Goal: Task Accomplishment & Management: Complete application form

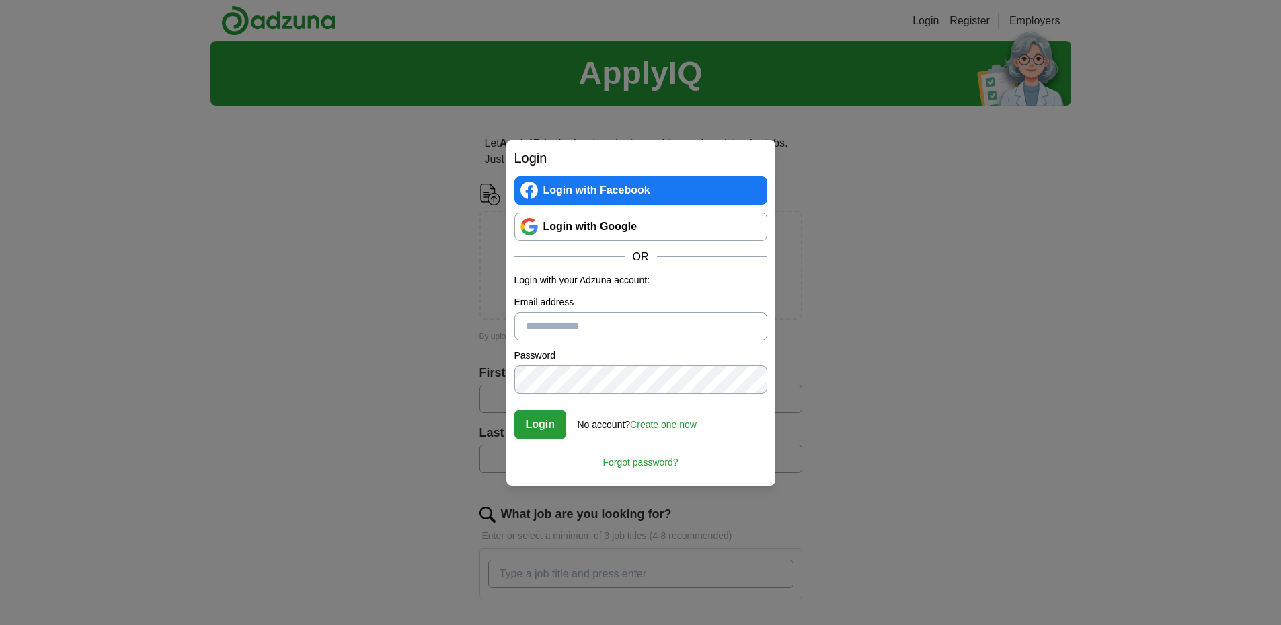
click at [1038, 415] on div "Login Login with Facebook Login with Google OR Login with your Adzuna account: …" at bounding box center [640, 312] width 1281 height 625
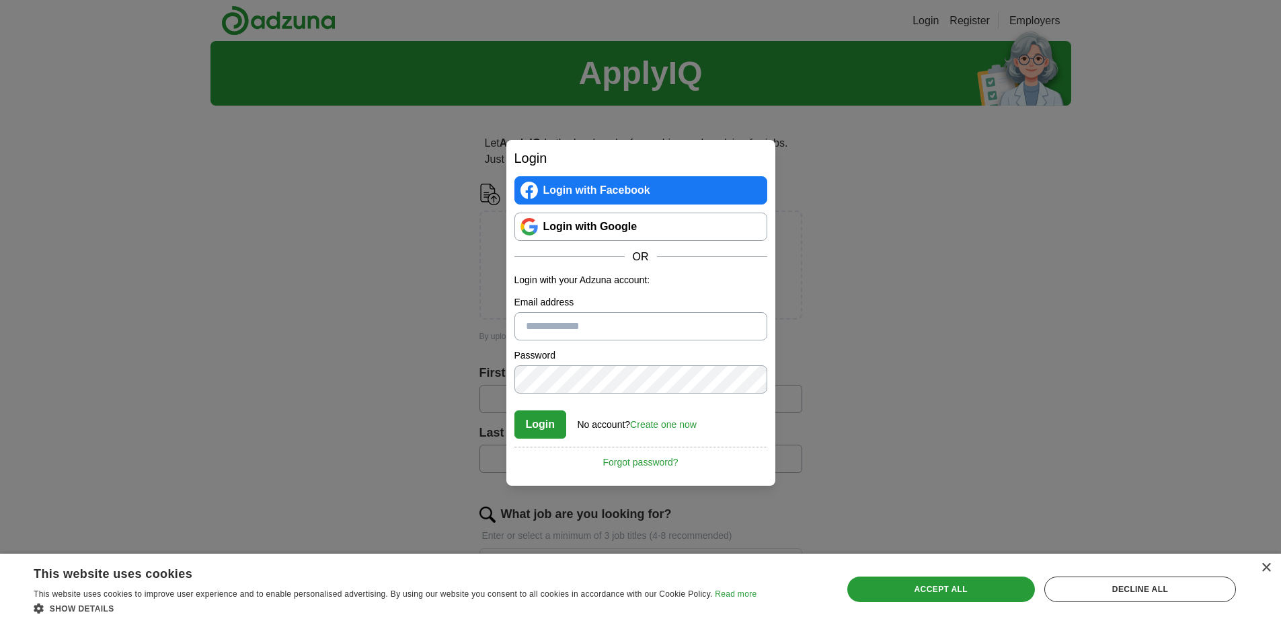
click at [641, 233] on link "Login with Google" at bounding box center [640, 227] width 253 height 28
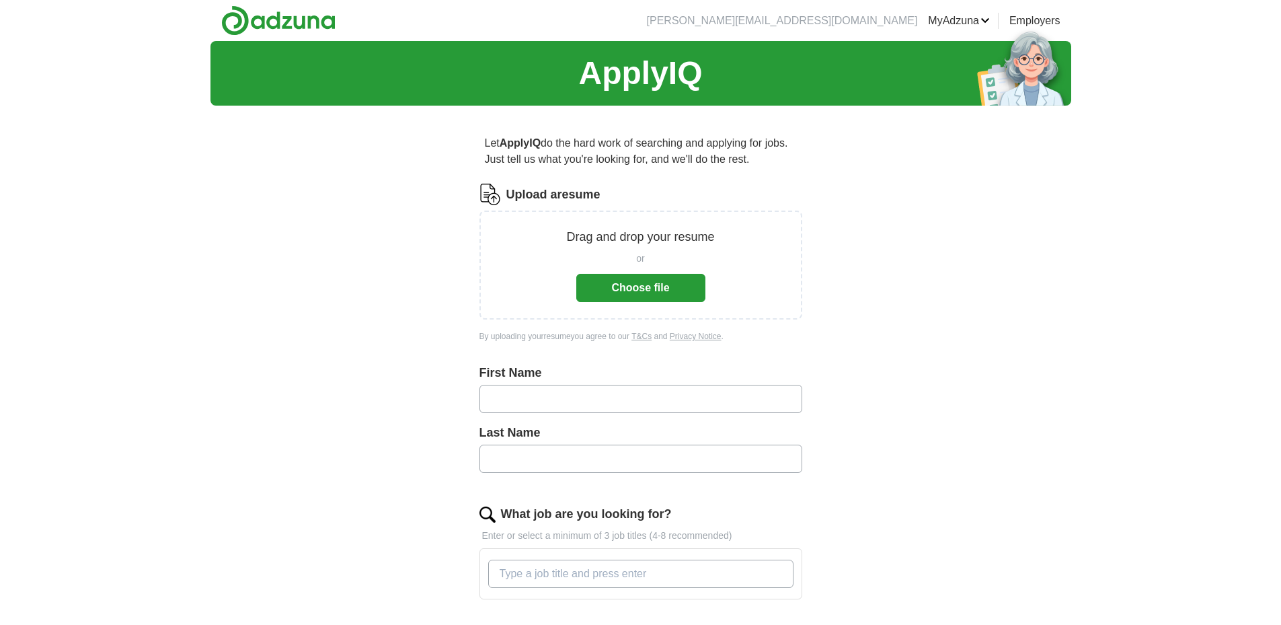
click at [696, 284] on button "Choose file" at bounding box center [640, 288] width 129 height 28
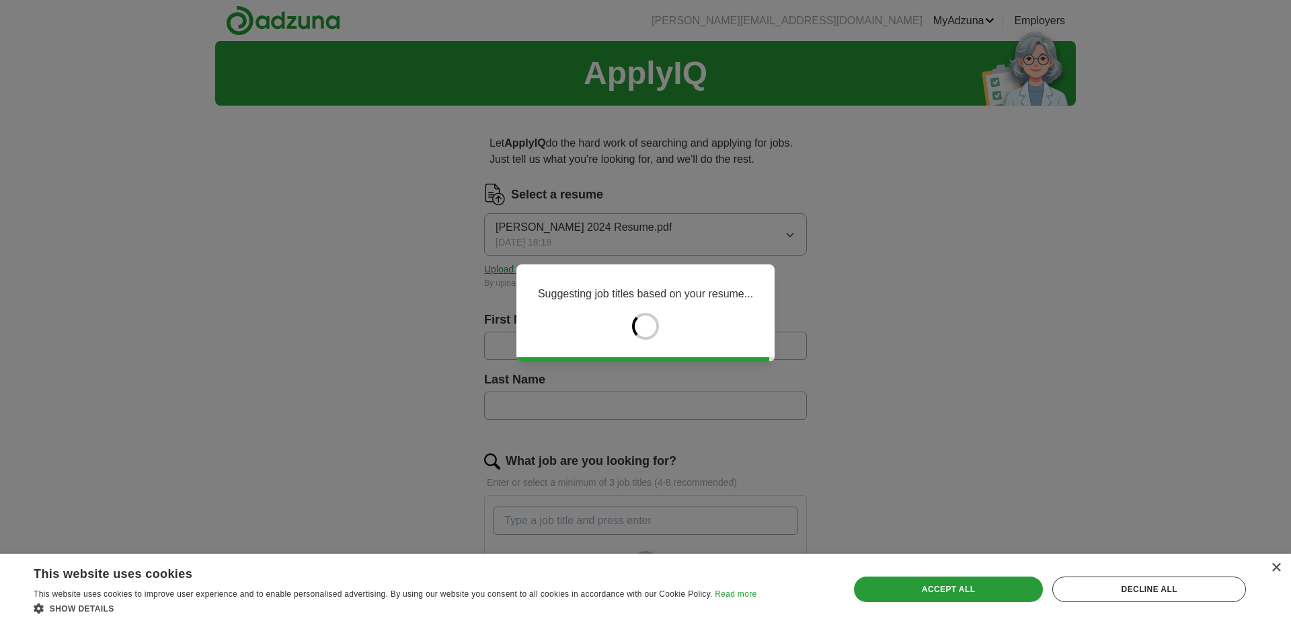
type input "********"
type input "*******"
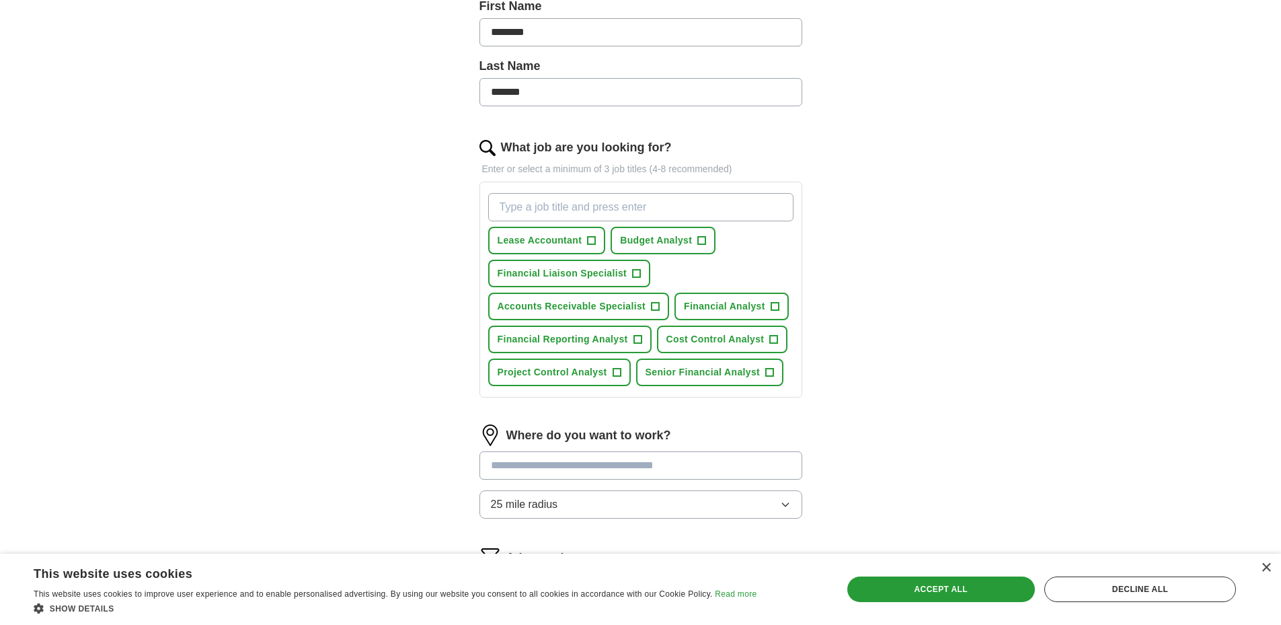
scroll to position [426, 0]
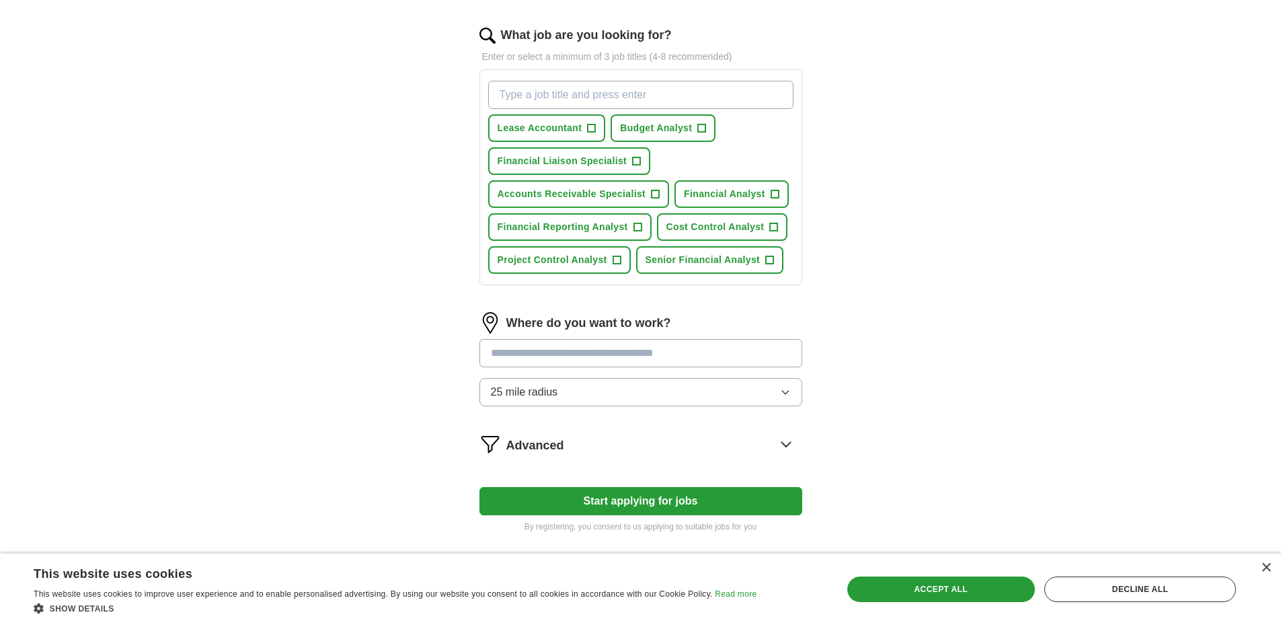
click at [656, 350] on input at bounding box center [640, 353] width 323 height 28
click at [658, 381] on div "Where do you want to work? 25 mile radius" at bounding box center [640, 364] width 323 height 105
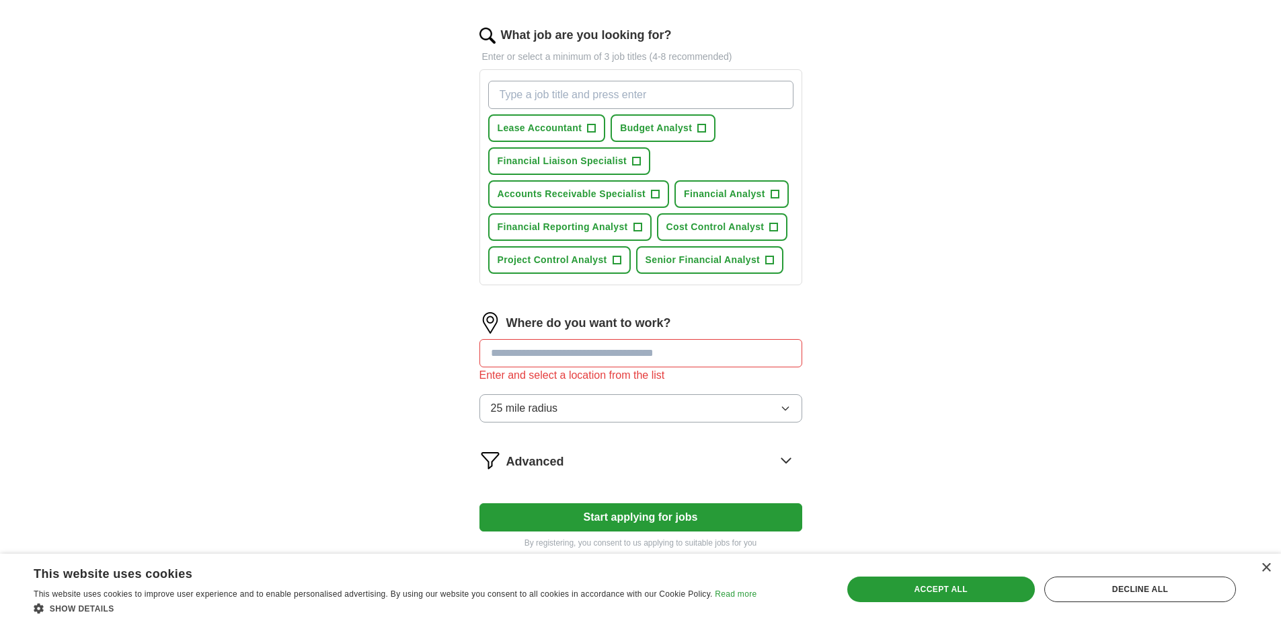
click at [654, 367] on input at bounding box center [640, 353] width 323 height 28
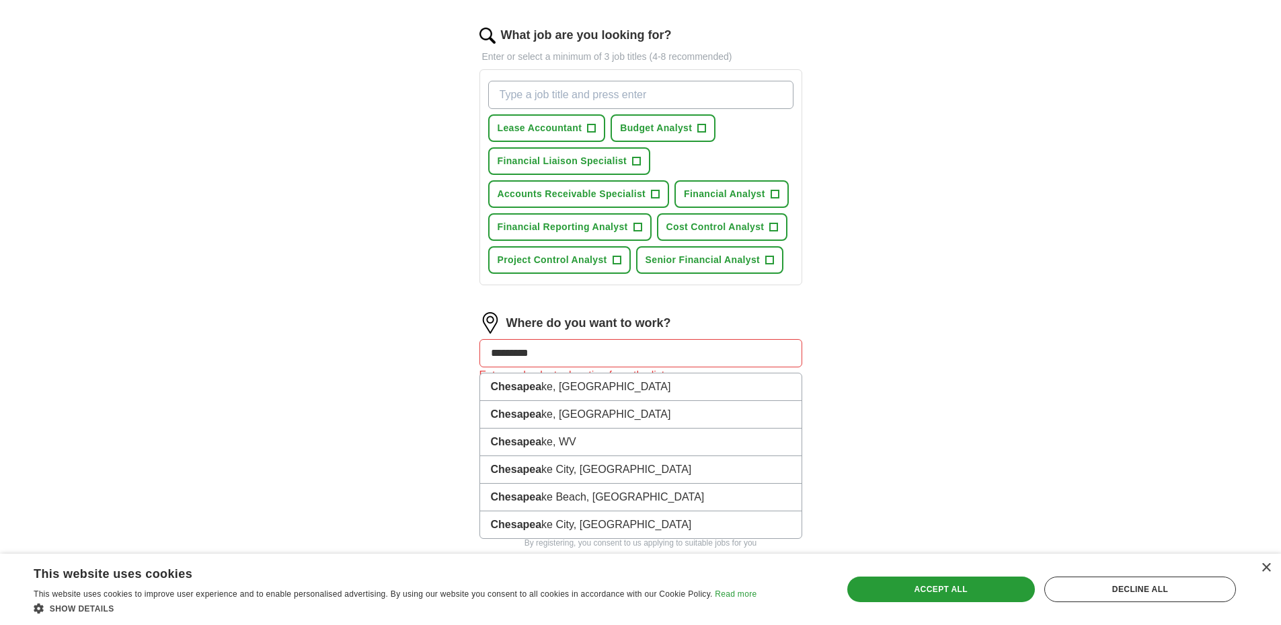
type input "********"
click at [584, 383] on li "Chesapea ke, [GEOGRAPHIC_DATA]" at bounding box center [640, 387] width 321 height 28
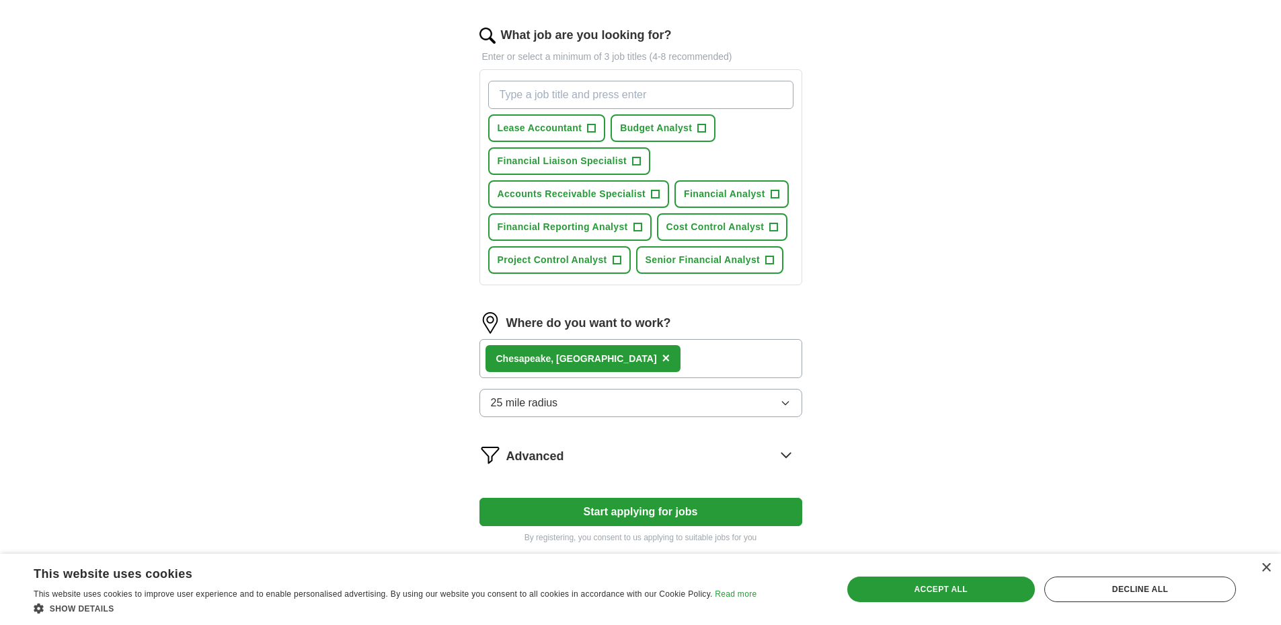
click at [644, 357] on div "Chesapea ke, [GEOGRAPHIC_DATA] ×" at bounding box center [640, 358] width 323 height 39
click at [655, 365] on div "Chesapea ke, [GEOGRAPHIC_DATA] ×" at bounding box center [640, 358] width 323 height 39
click at [500, 405] on span "25 mile radius" at bounding box center [524, 403] width 67 height 16
click at [685, 338] on div "Where do you want to work? Chesapea ke, [GEOGRAPHIC_DATA] × 25 mile radius" at bounding box center [640, 370] width 323 height 116
click at [603, 396] on button "25 mile radius" at bounding box center [640, 403] width 323 height 28
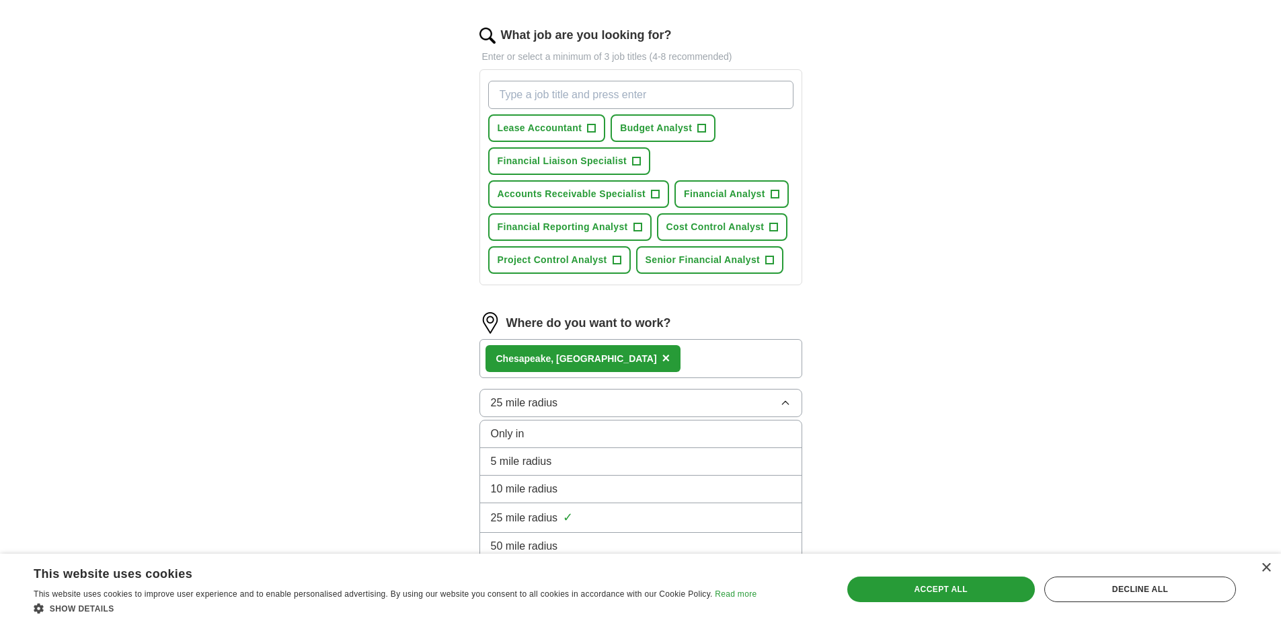
click at [1068, 323] on div "ApplyIQ Let ApplyIQ do the hard work of searching and applying for jobs. Just t…" at bounding box center [640, 88] width 861 height 947
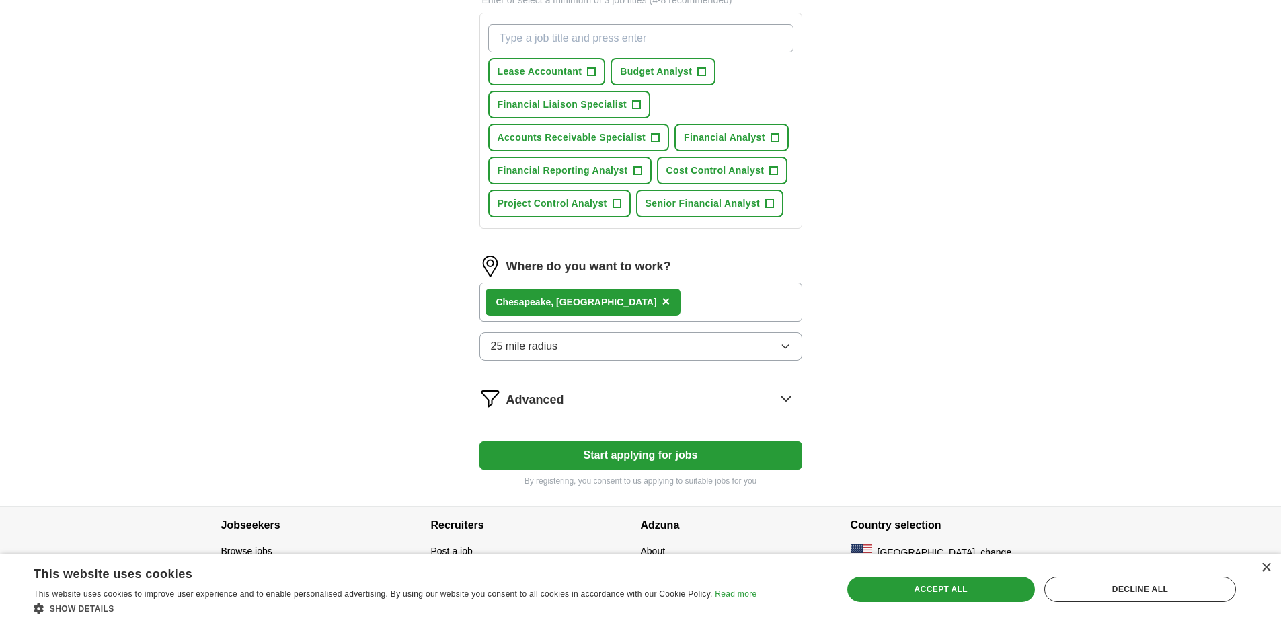
scroll to position [499, 0]
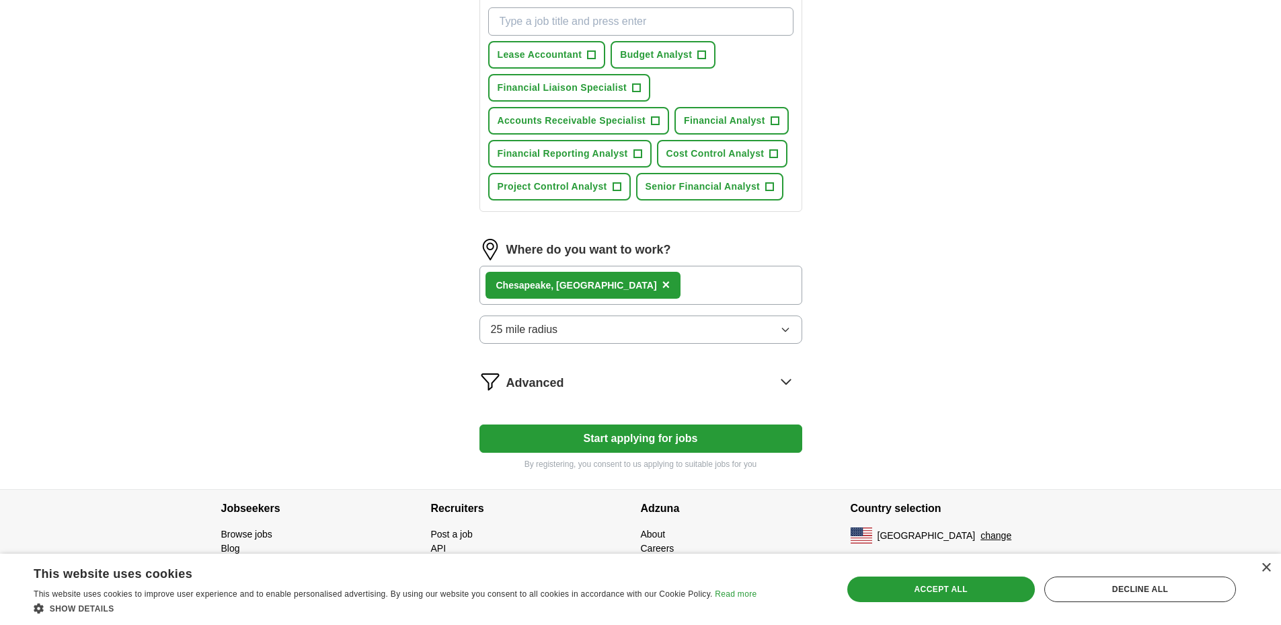
click at [730, 372] on div "Advanced" at bounding box center [654, 382] width 296 height 22
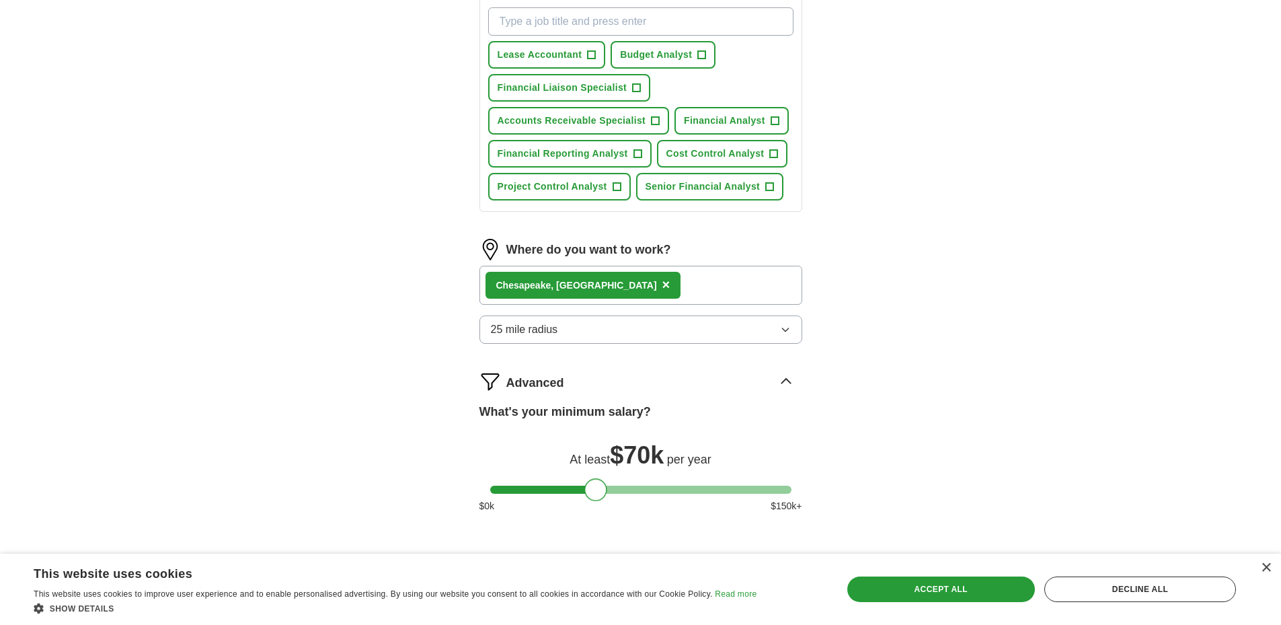
drag, startPoint x: 498, startPoint y: 498, endPoint x: 592, endPoint y: 500, distance: 94.2
click at [592, 500] on div at bounding box center [595, 489] width 23 height 23
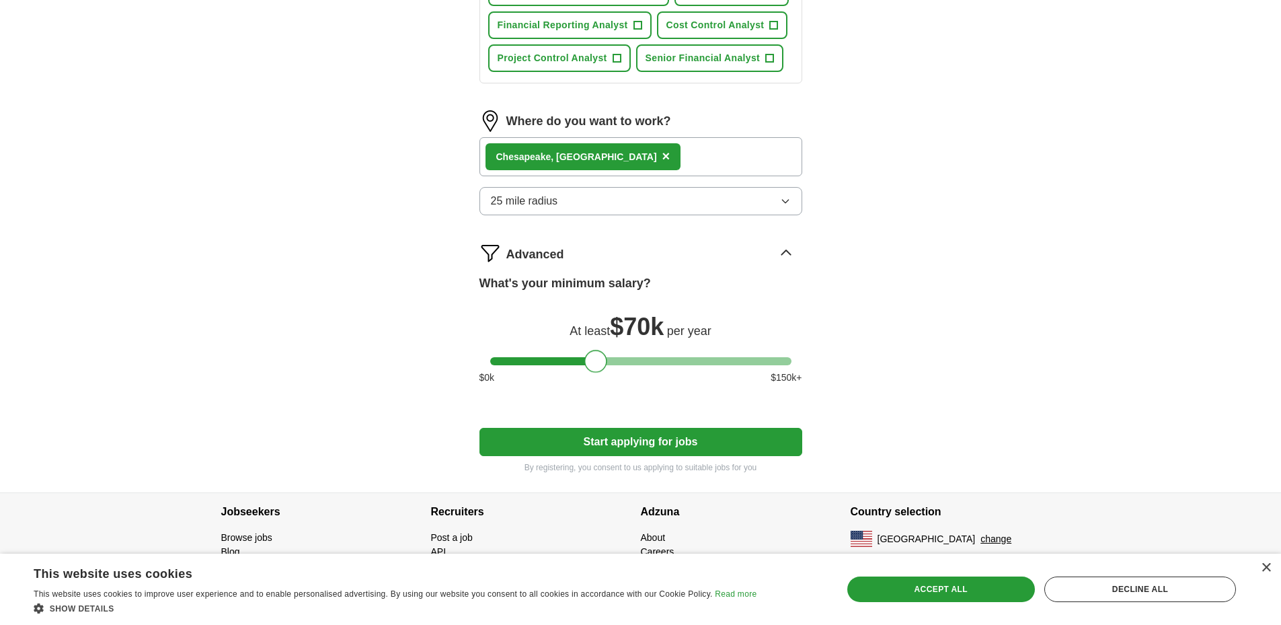
scroll to position [631, 0]
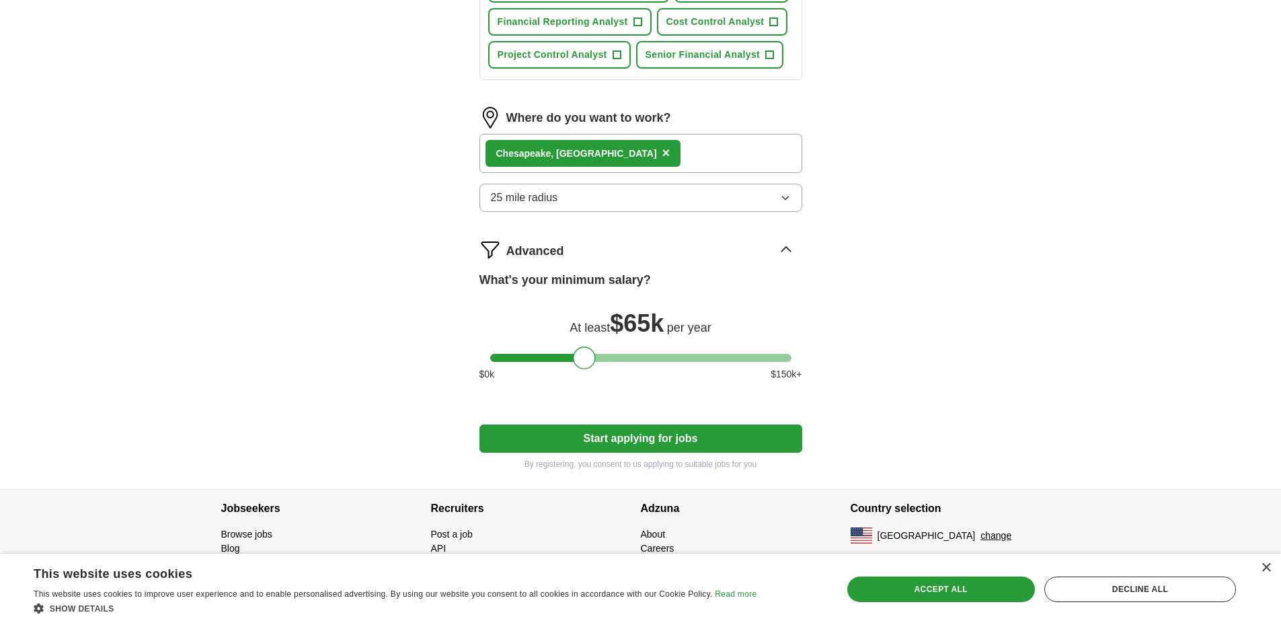
drag, startPoint x: 592, startPoint y: 357, endPoint x: 580, endPoint y: 375, distance: 21.8
click at [580, 375] on div "What's your minimum salary? At least $ 65k per year $ 0 k $ 150 k+" at bounding box center [640, 331] width 323 height 121
click at [634, 436] on button "Start applying for jobs" at bounding box center [640, 438] width 323 height 28
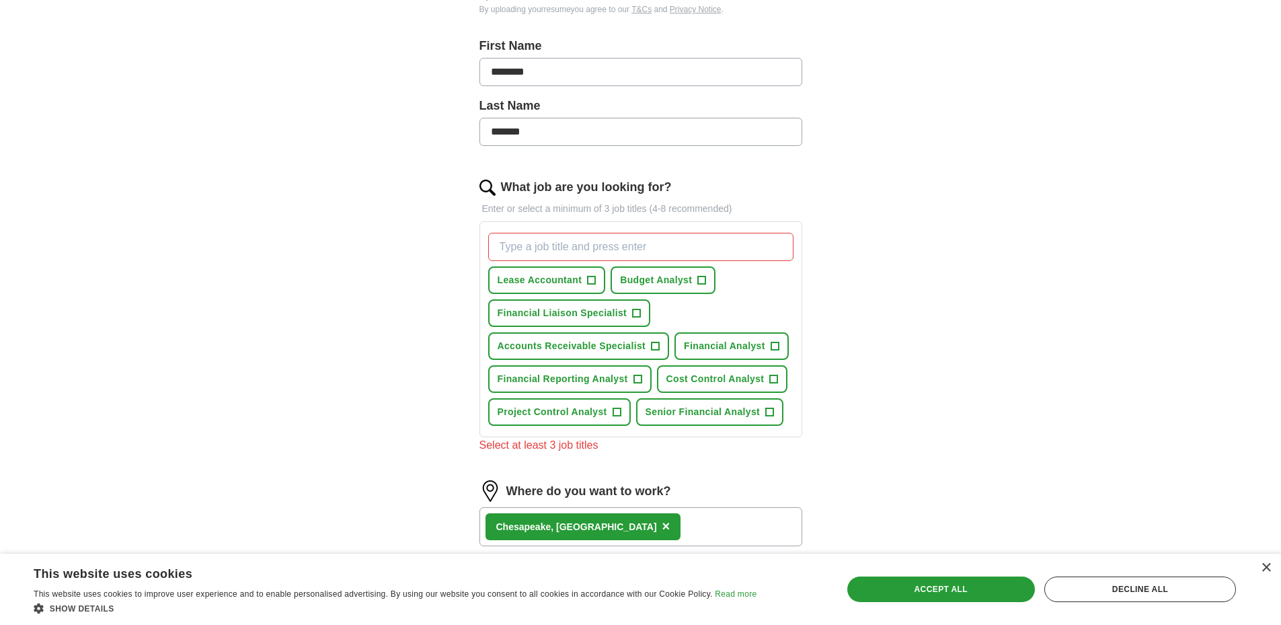
scroll to position [272, 0]
click at [765, 351] on button "Financial Analyst +" at bounding box center [731, 348] width 114 height 28
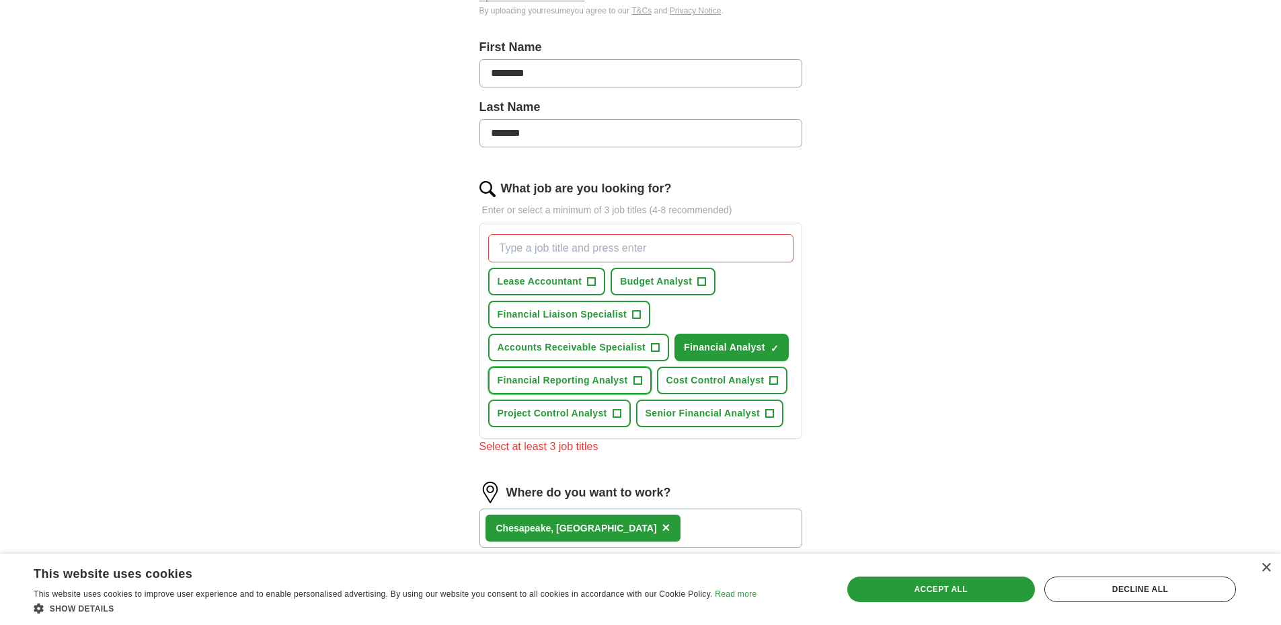
click at [617, 388] on button "Financial Reporting Analyst +" at bounding box center [569, 381] width 163 height 28
click at [759, 379] on span "Cost Control Analyst" at bounding box center [715, 380] width 98 height 14
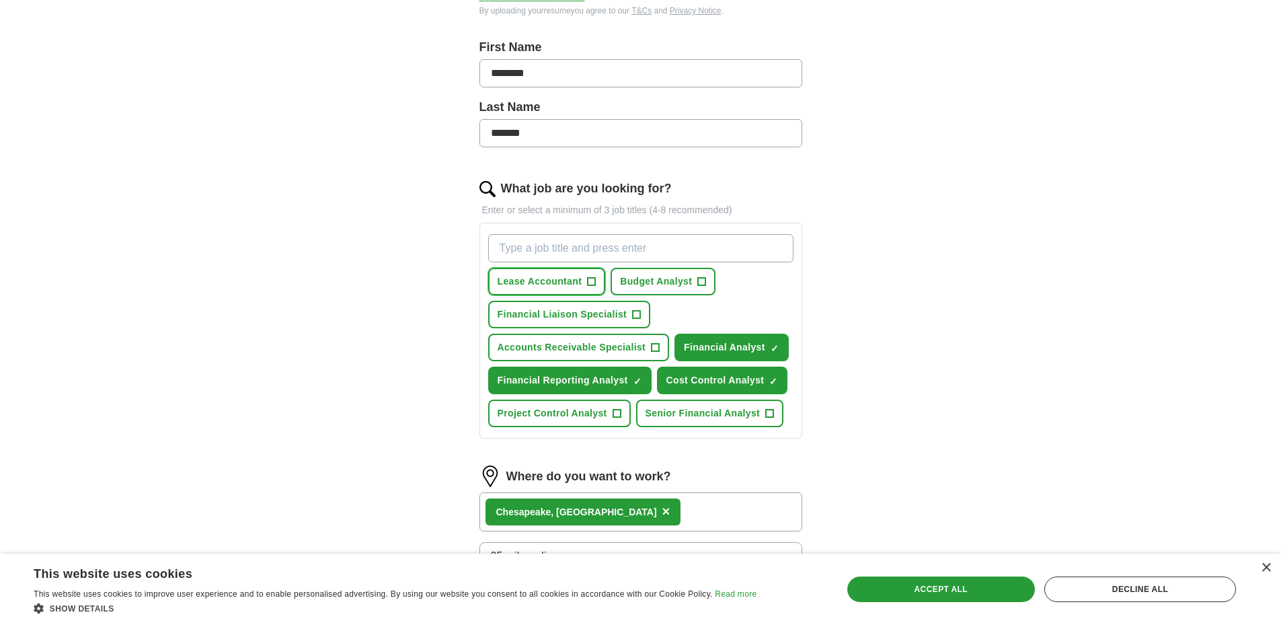
click at [537, 286] on span "Lease Accountant" at bounding box center [540, 281] width 85 height 14
drag, startPoint x: 673, startPoint y: 275, endPoint x: 669, endPoint y: 283, distance: 9.0
click at [673, 276] on span "Budget Analyst" at bounding box center [656, 281] width 72 height 14
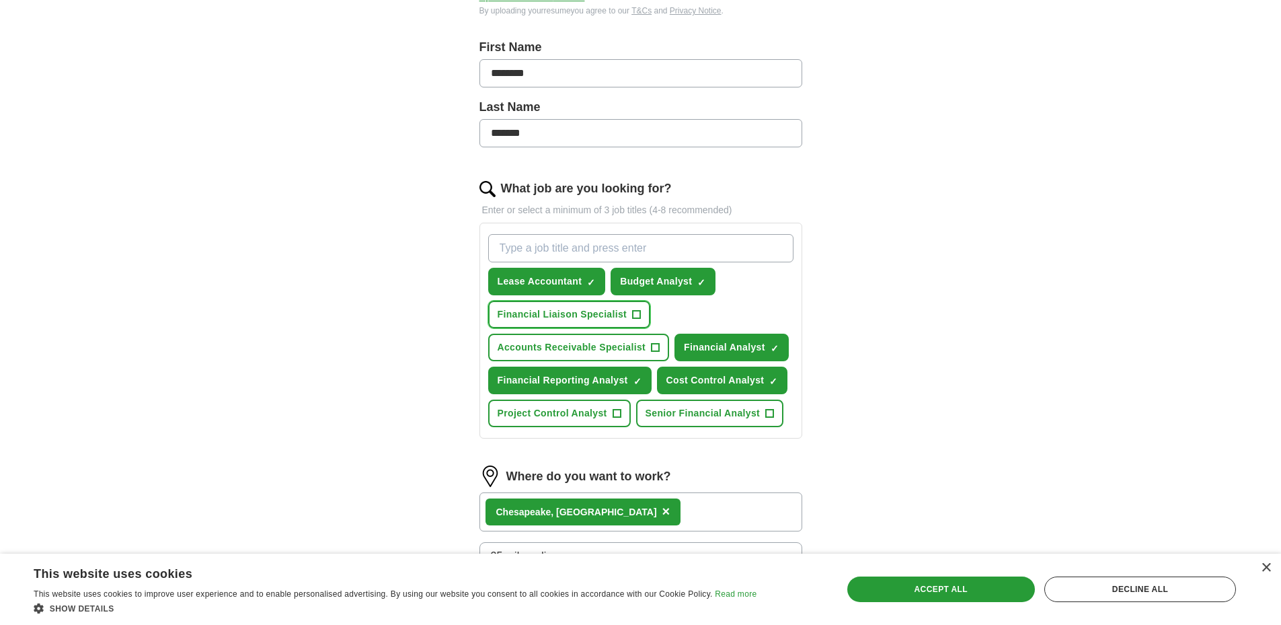
click at [606, 315] on span "Financial Liaison Specialist" at bounding box center [563, 314] width 130 height 14
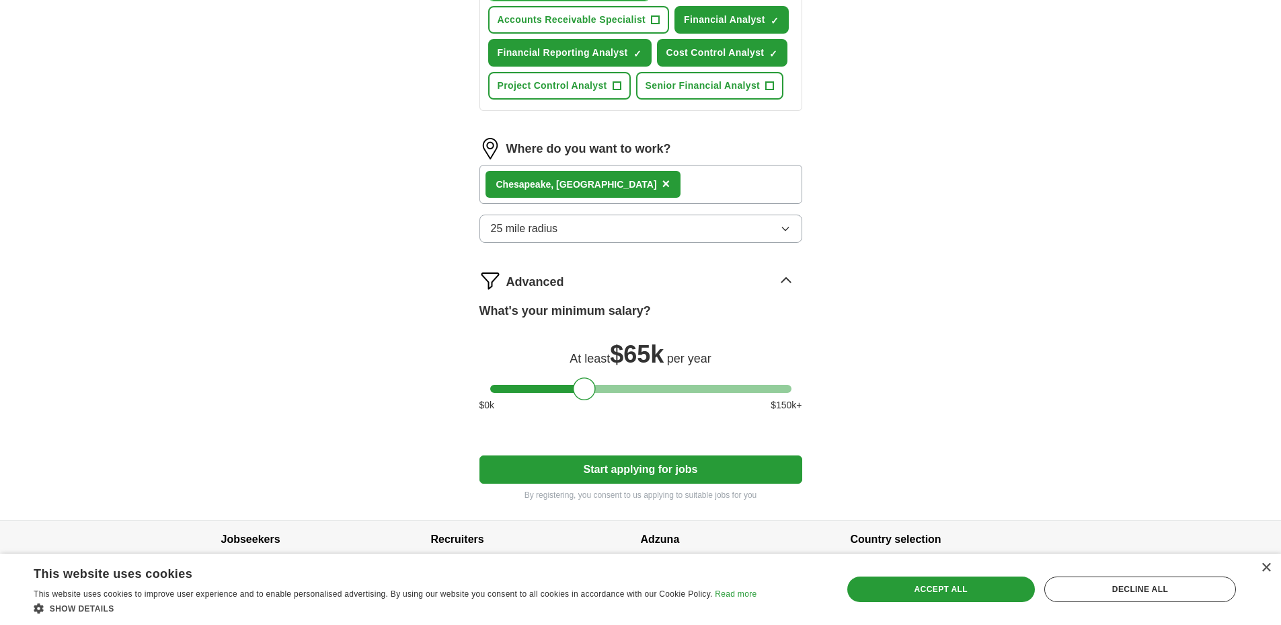
scroll to position [631, 0]
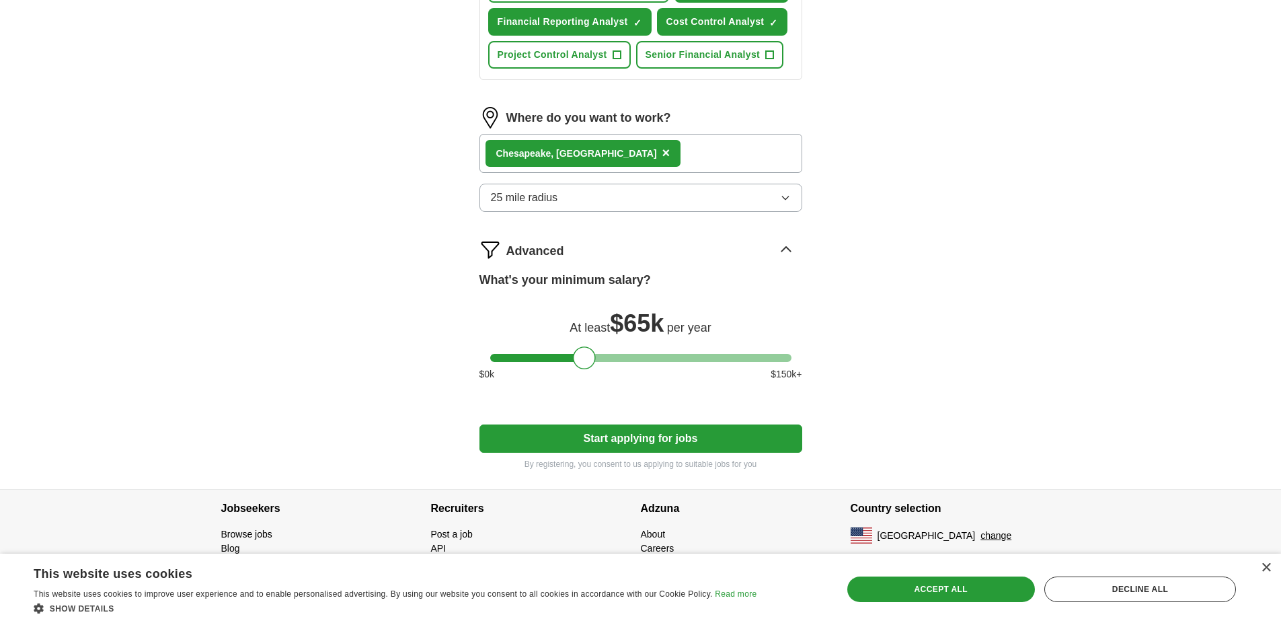
click at [691, 442] on button "Start applying for jobs" at bounding box center [640, 438] width 323 height 28
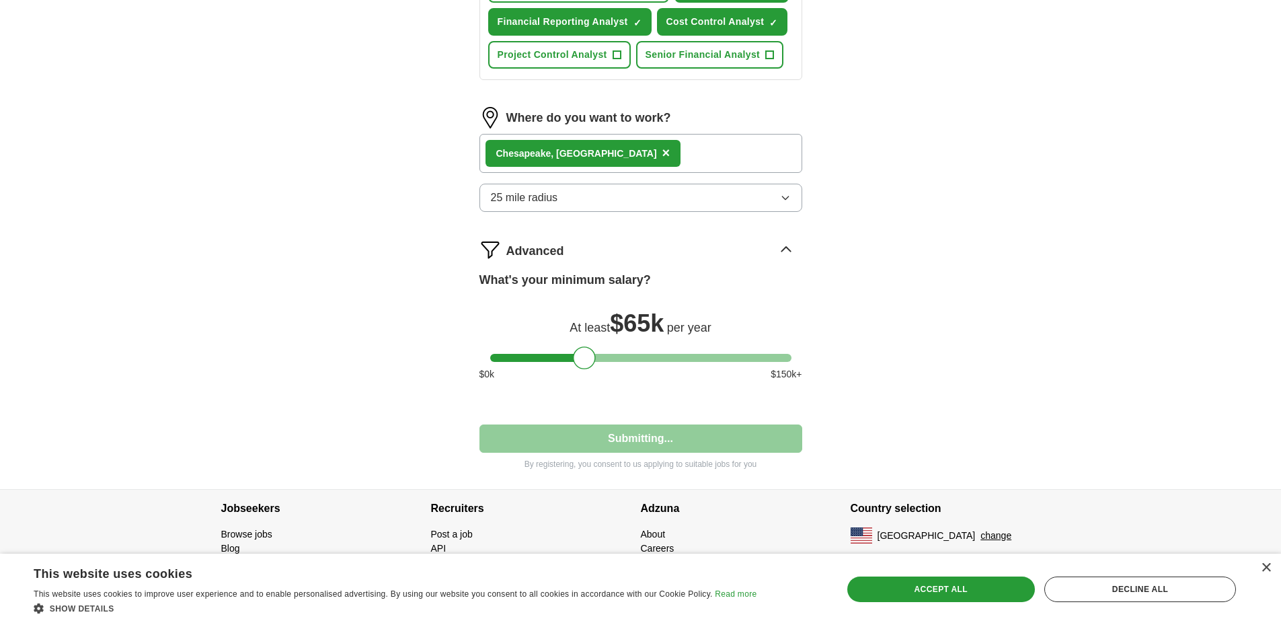
select select "**"
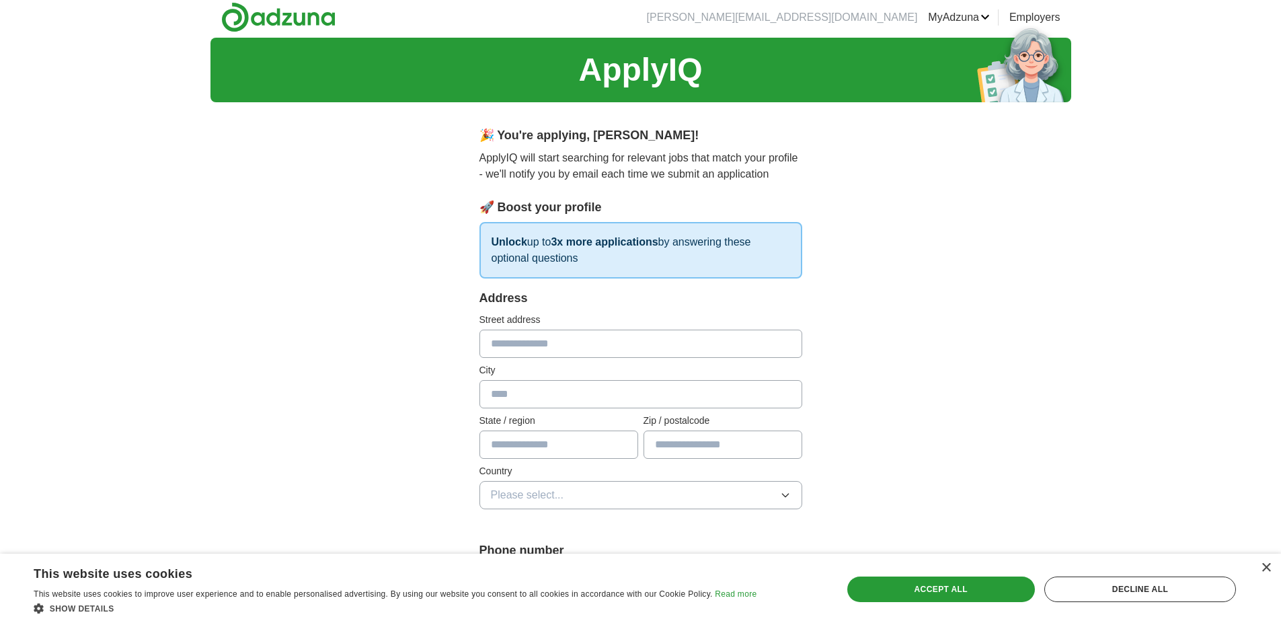
scroll to position [0, 0]
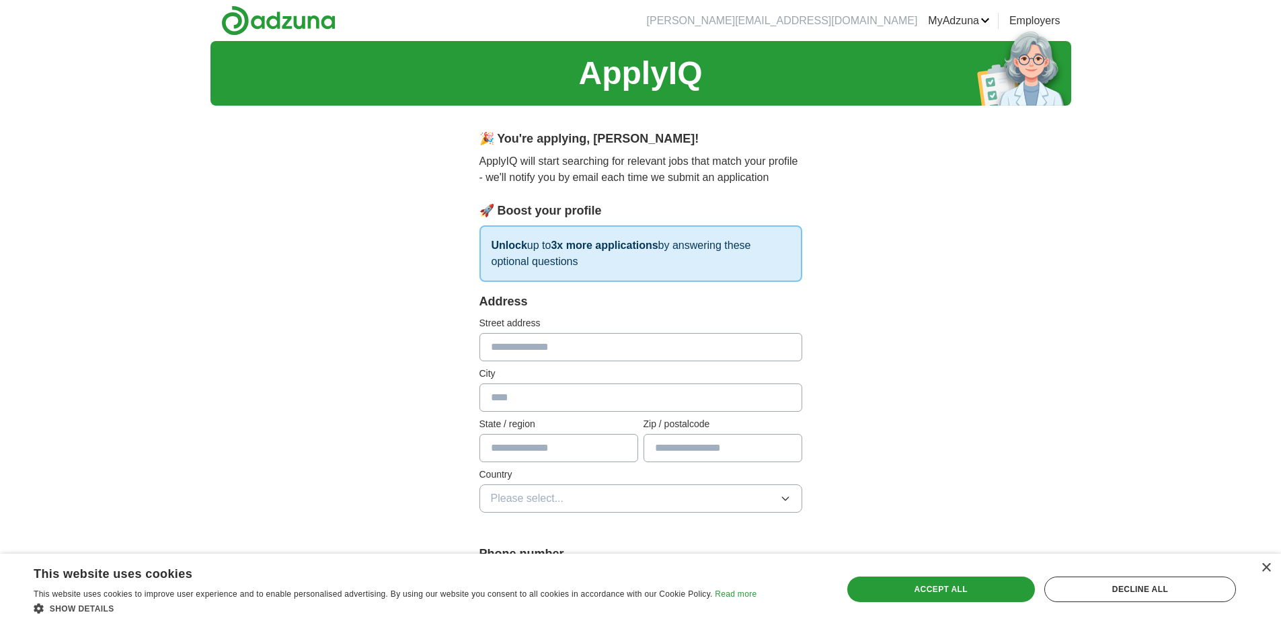
click at [598, 348] on input "text" at bounding box center [640, 347] width 323 height 28
type input "**********"
type input "**"
type input "*****"
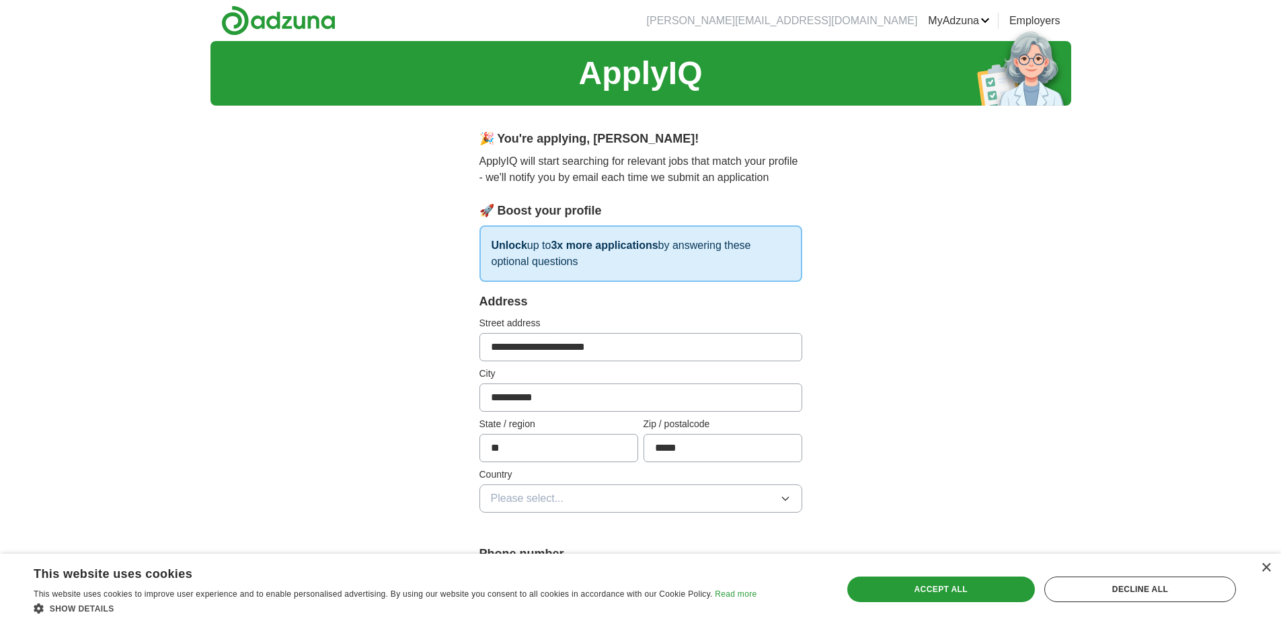
click at [631, 508] on button "Please select..." at bounding box center [640, 498] width 323 height 28
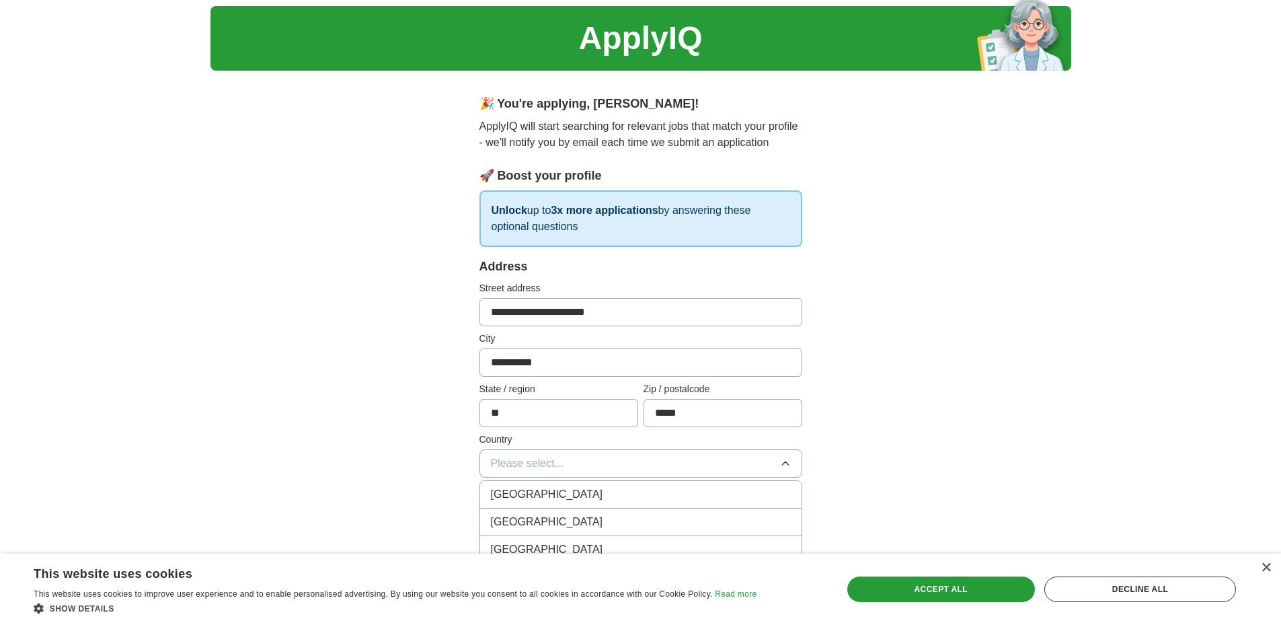
scroll to position [112, 0]
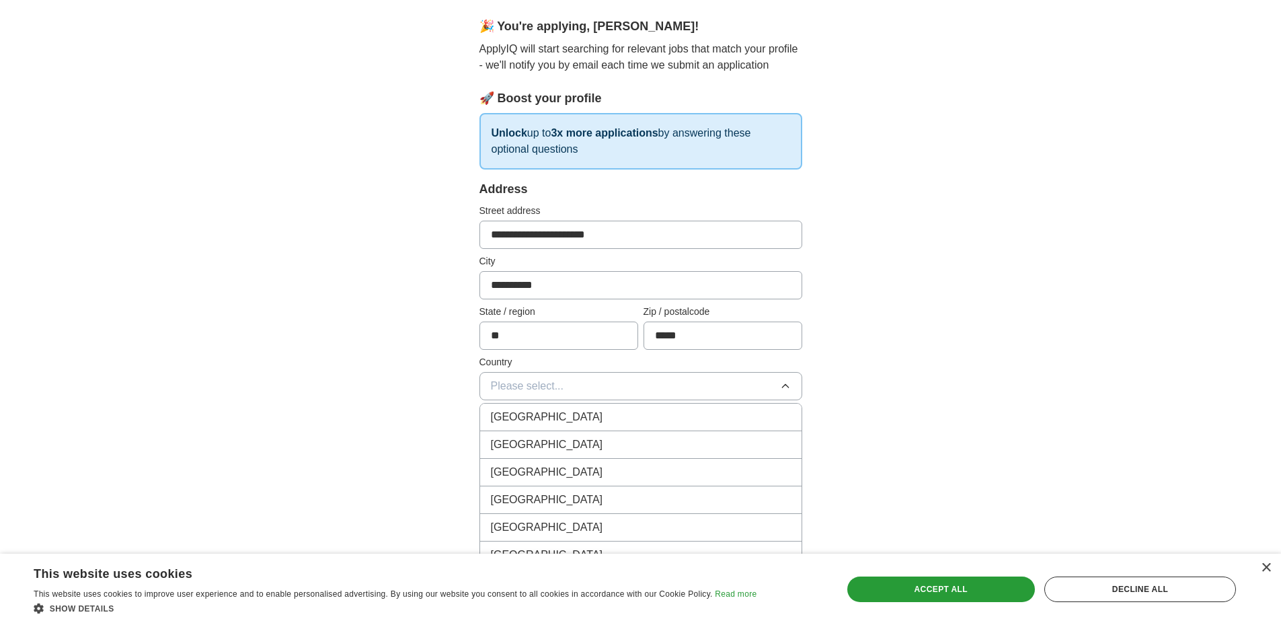
click at [631, 440] on div "[GEOGRAPHIC_DATA]" at bounding box center [641, 444] width 300 height 16
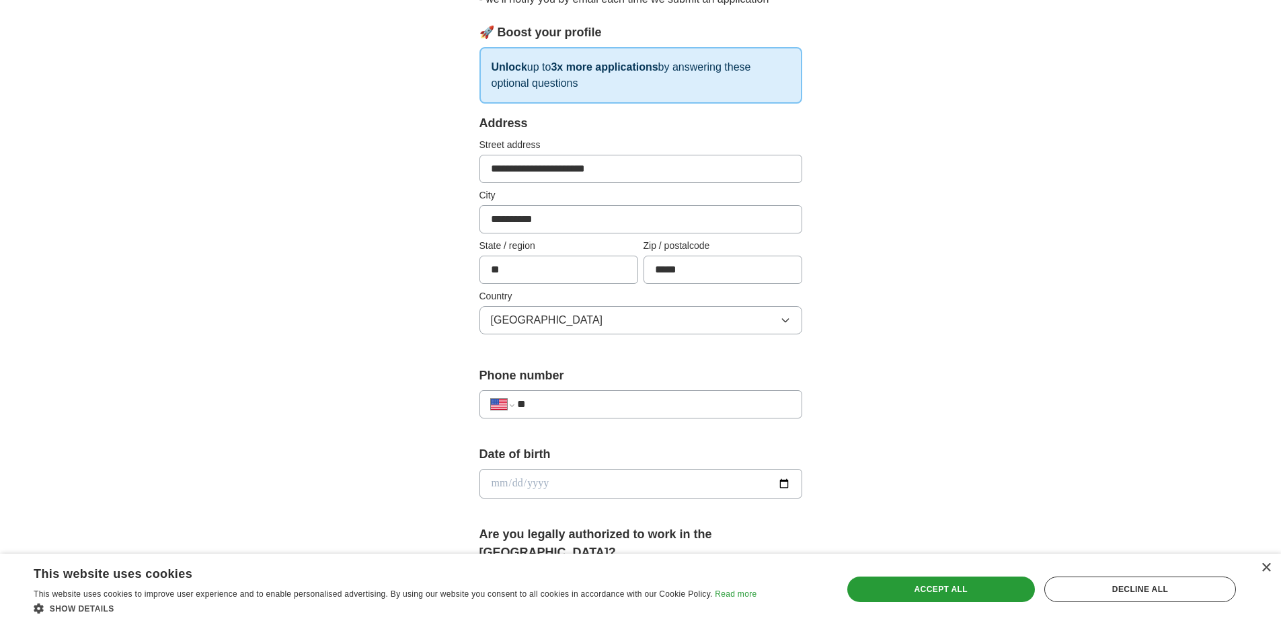
scroll to position [180, 0]
click at [648, 395] on input "**" at bounding box center [653, 403] width 273 height 16
type input "**********"
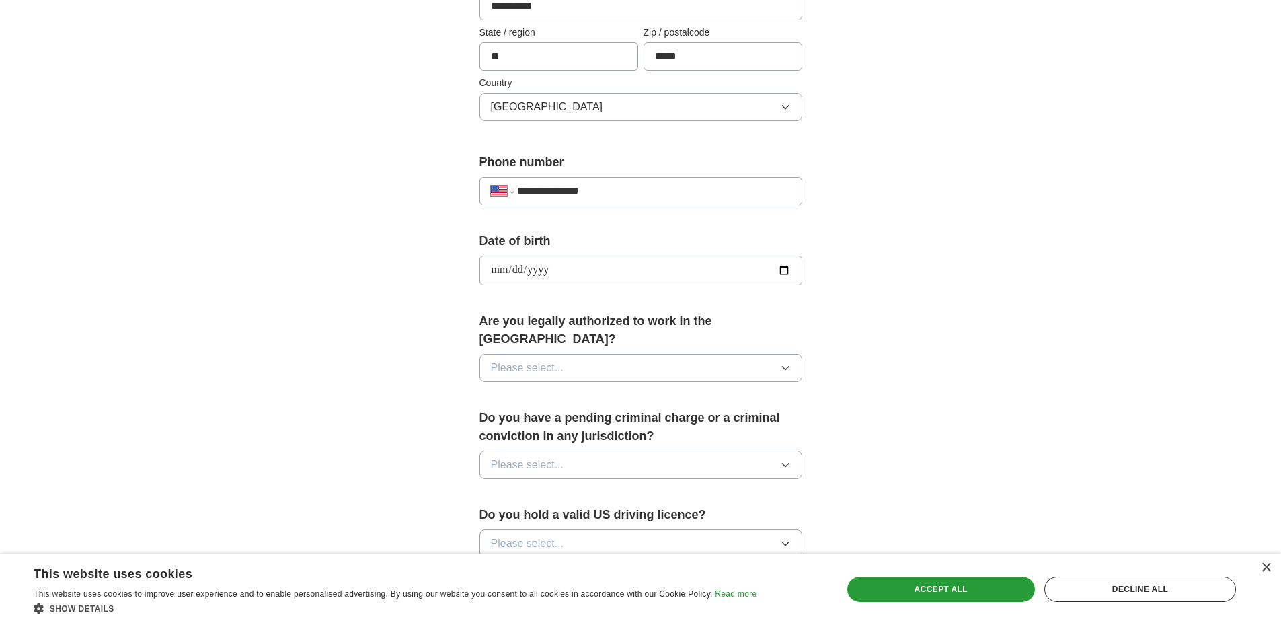
scroll to position [403, 0]
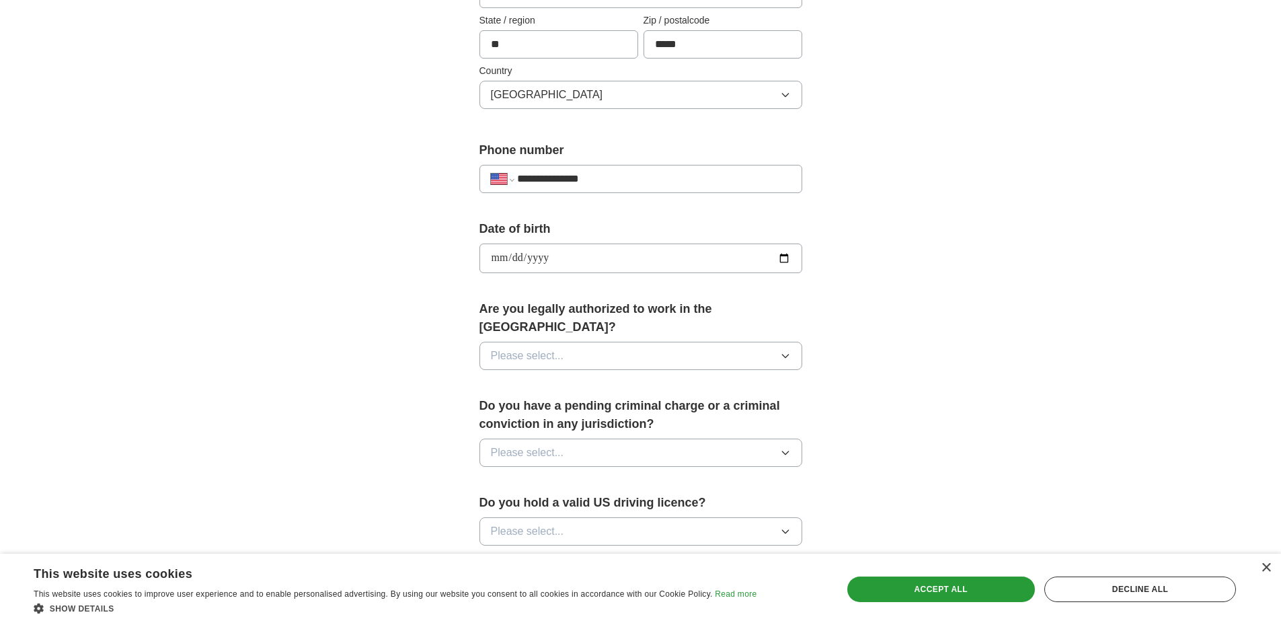
click at [586, 343] on button "Please select..." at bounding box center [640, 356] width 323 height 28
click at [589, 379] on div "Yes" at bounding box center [641, 387] width 300 height 16
click at [594, 439] on button "Please select..." at bounding box center [640, 452] width 323 height 28
click at [600, 503] on div "No" at bounding box center [641, 511] width 300 height 16
click at [599, 517] on button "Please select..." at bounding box center [640, 531] width 323 height 28
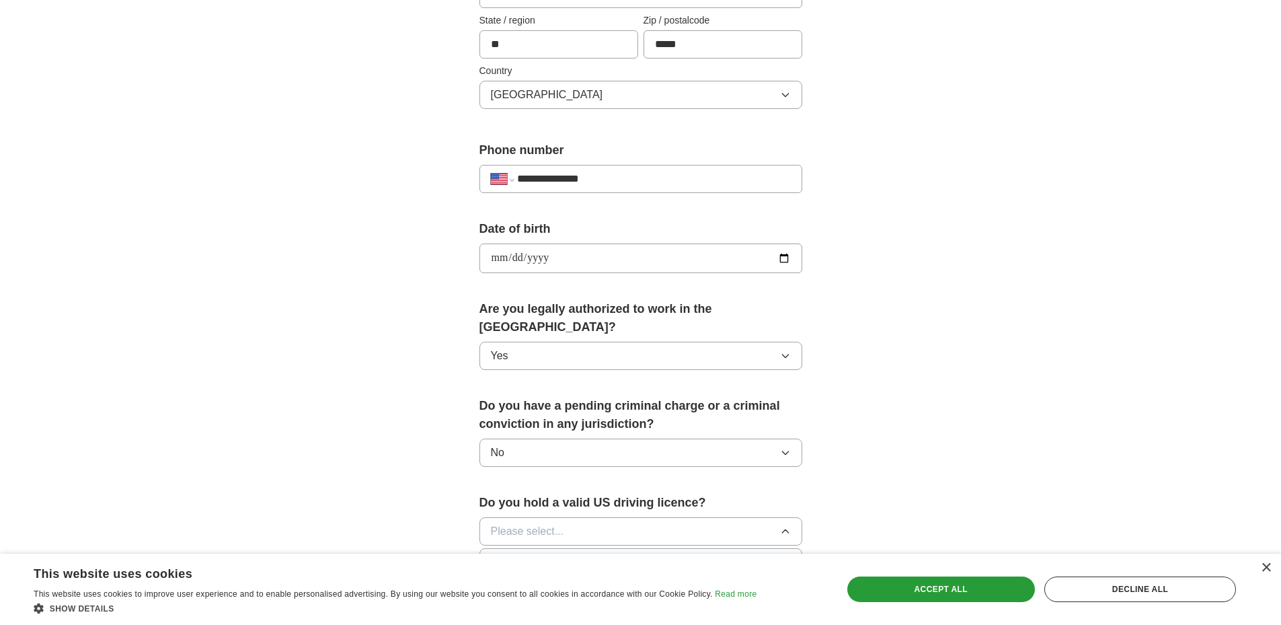
click at [591, 554] on div "Yes" at bounding box center [641, 562] width 300 height 16
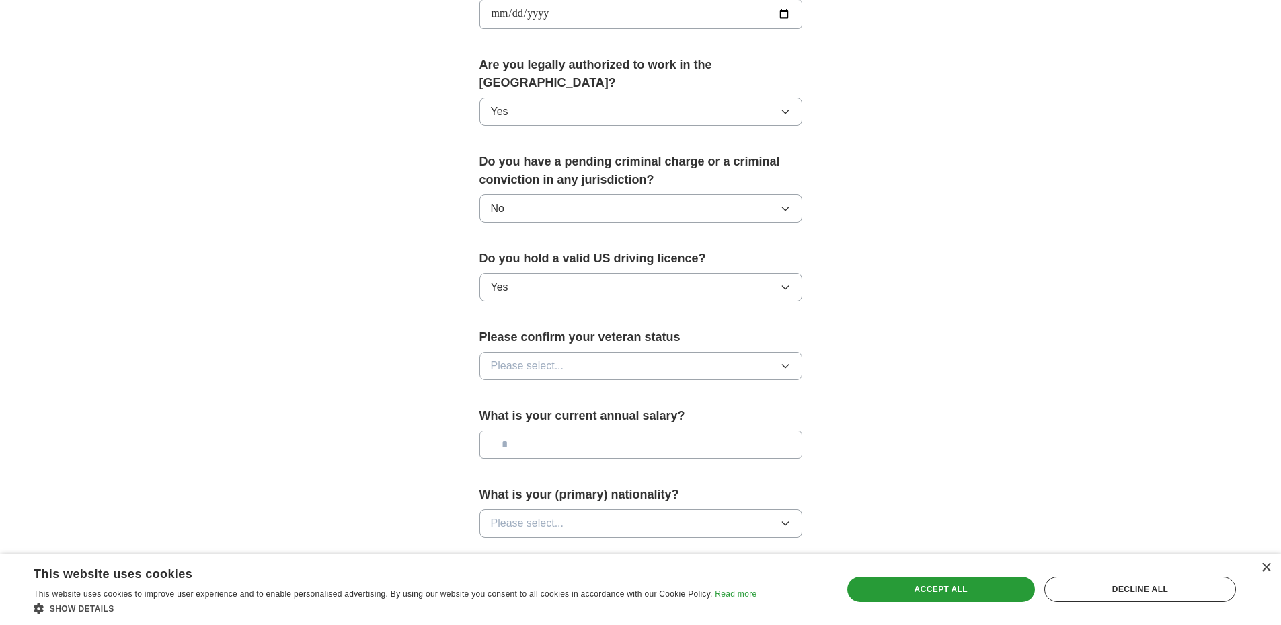
scroll to position [650, 0]
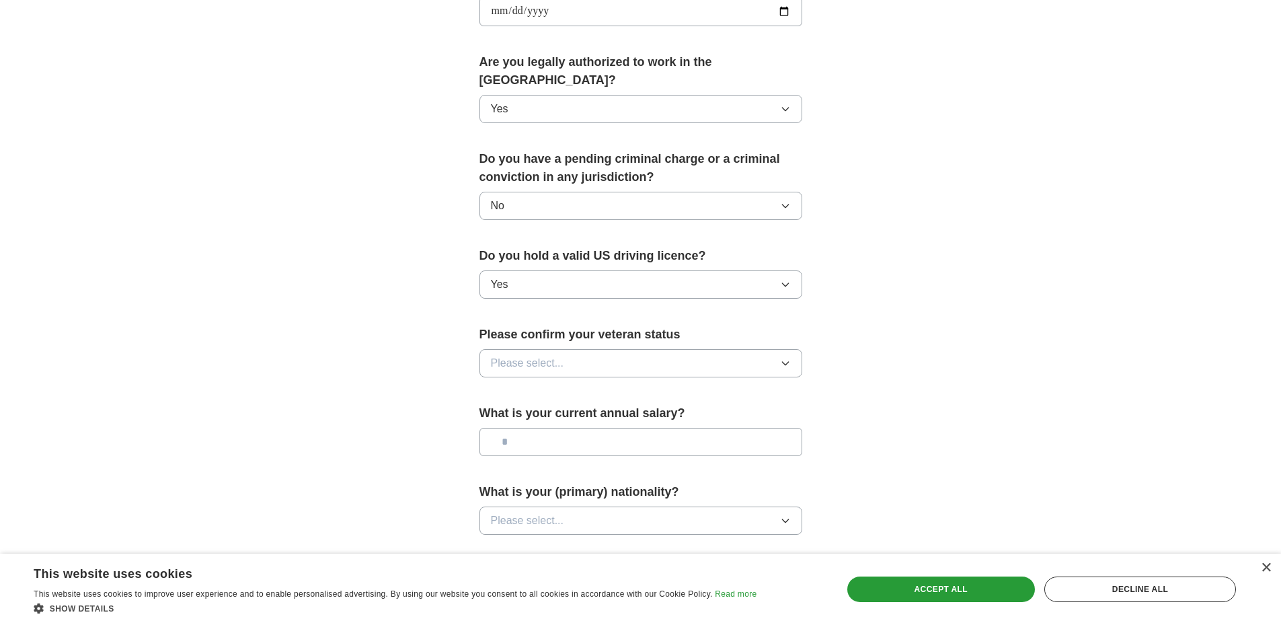
click at [682, 350] on button "Please select..." at bounding box center [640, 363] width 323 height 28
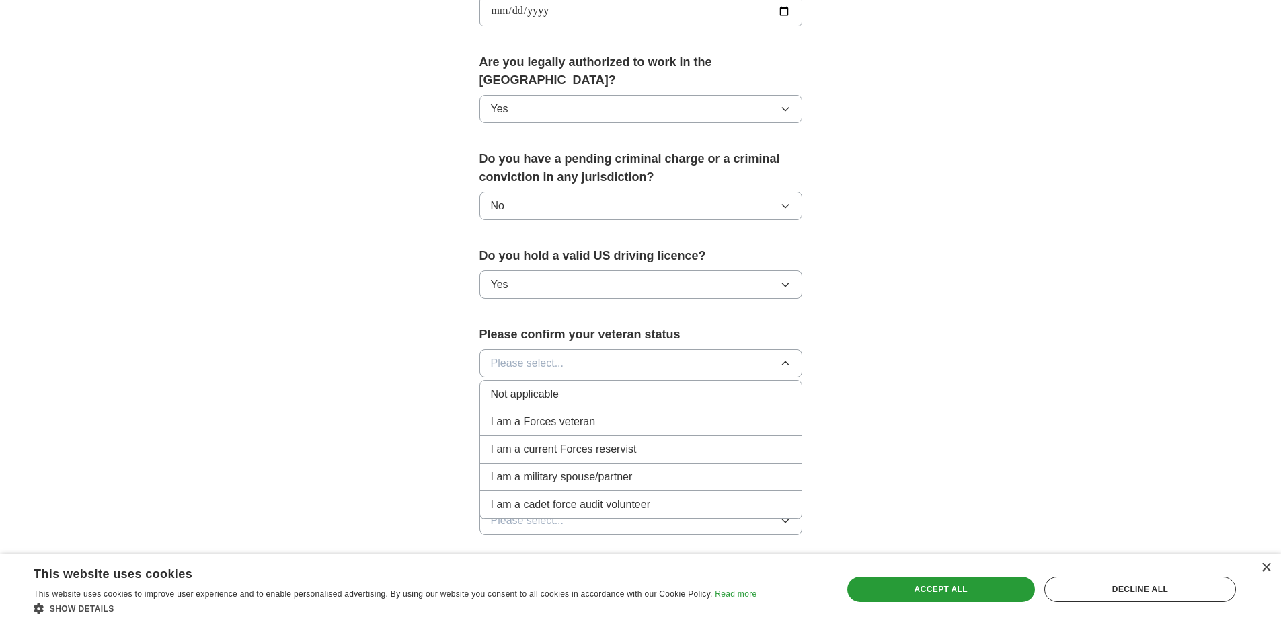
click at [646, 386] on div "Not applicable" at bounding box center [641, 394] width 300 height 16
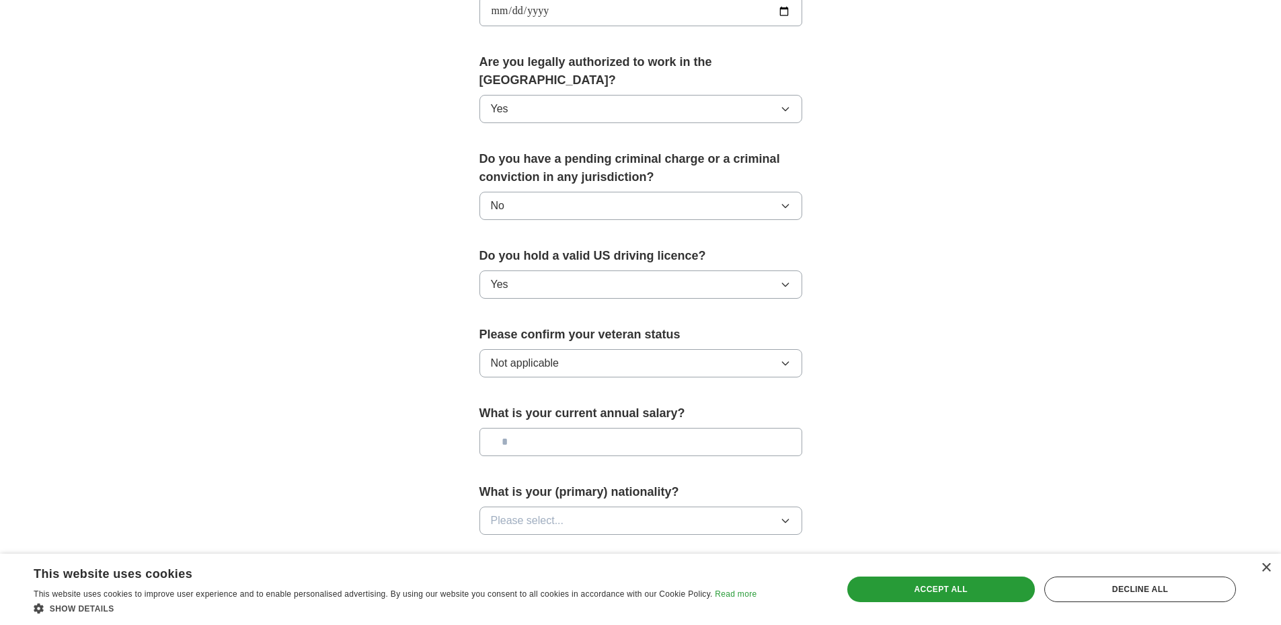
click at [650, 428] on input "text" at bounding box center [640, 442] width 323 height 28
type input "*******"
click at [753, 506] on button "Please select..." at bounding box center [640, 520] width 323 height 28
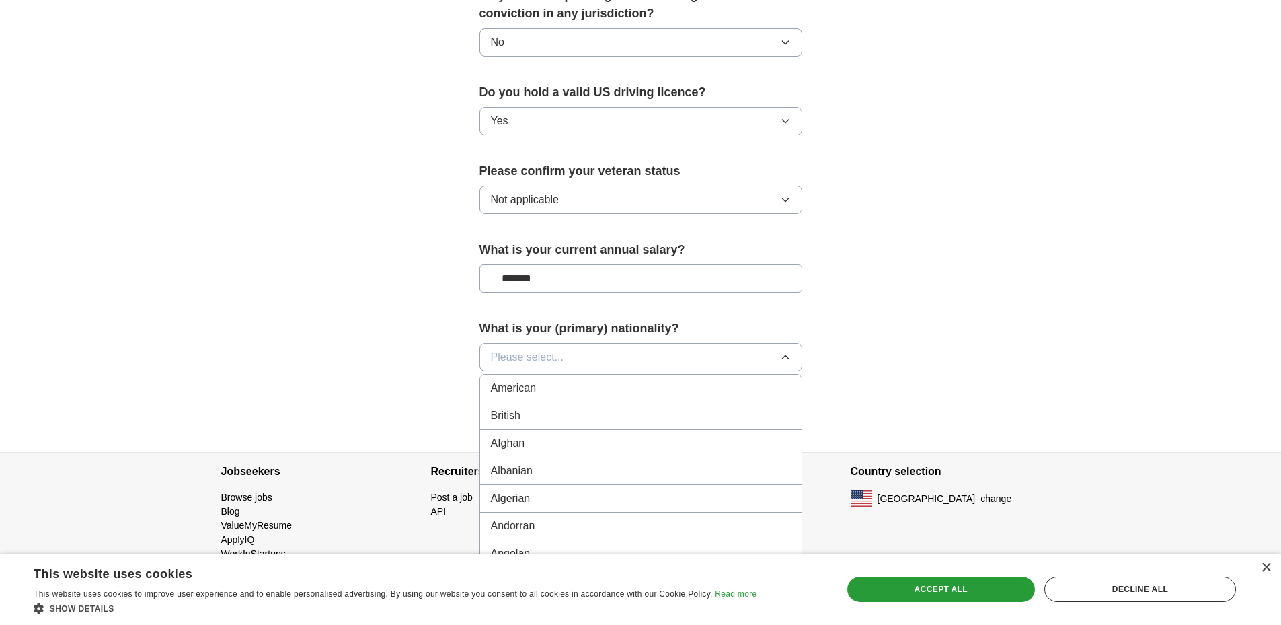
click at [674, 380] on div "American" at bounding box center [641, 388] width 300 height 16
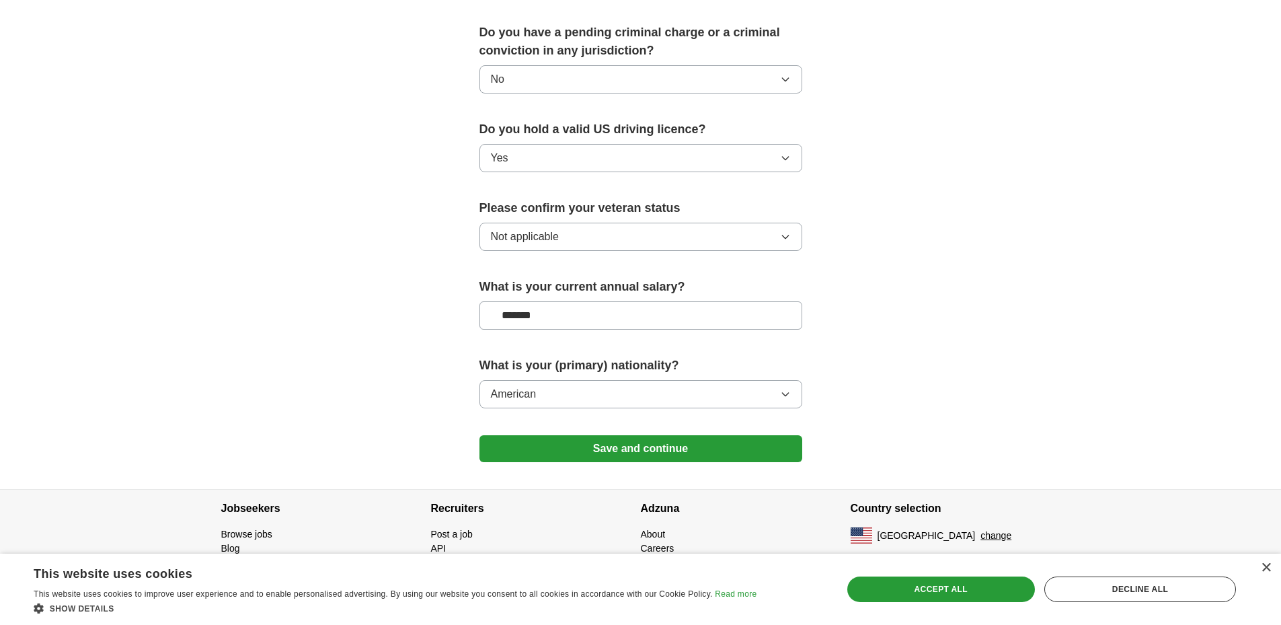
scroll to position [759, 0]
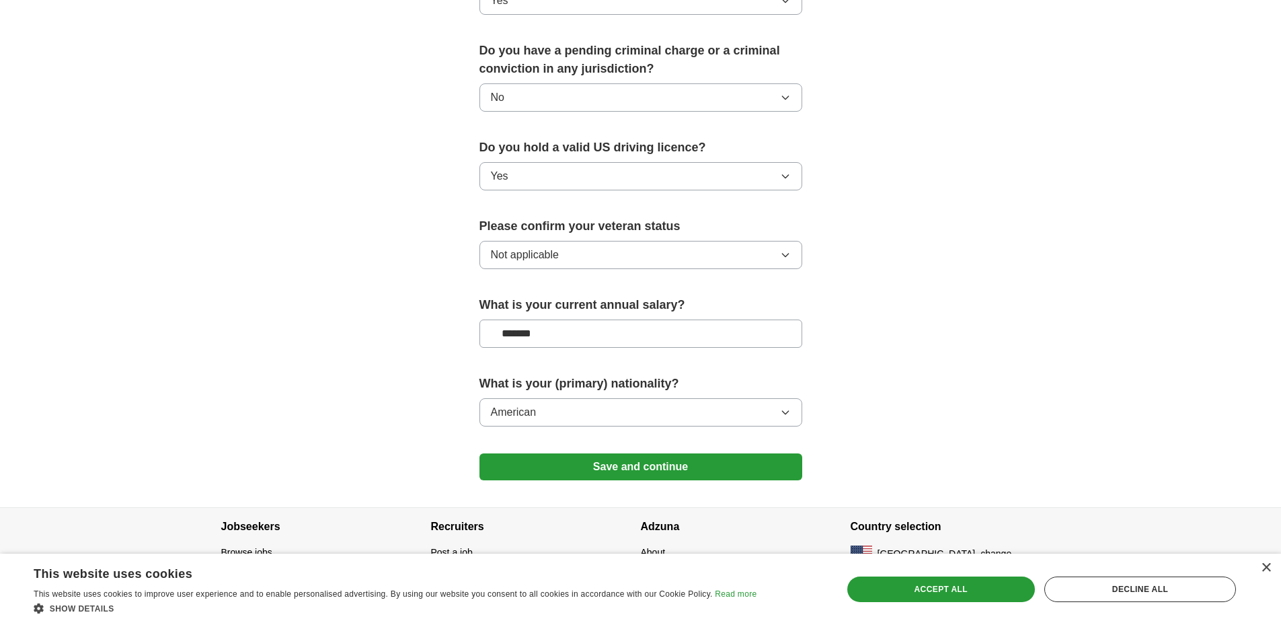
click at [621, 453] on button "Save and continue" at bounding box center [640, 466] width 323 height 27
